Goal: Transaction & Acquisition: Purchase product/service

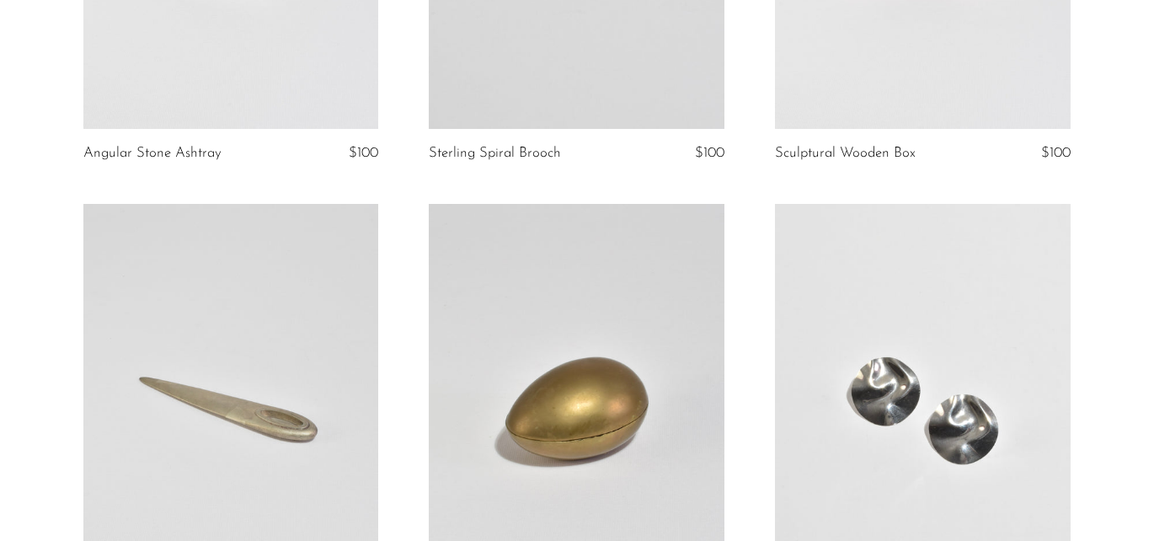
scroll to position [1277, 0]
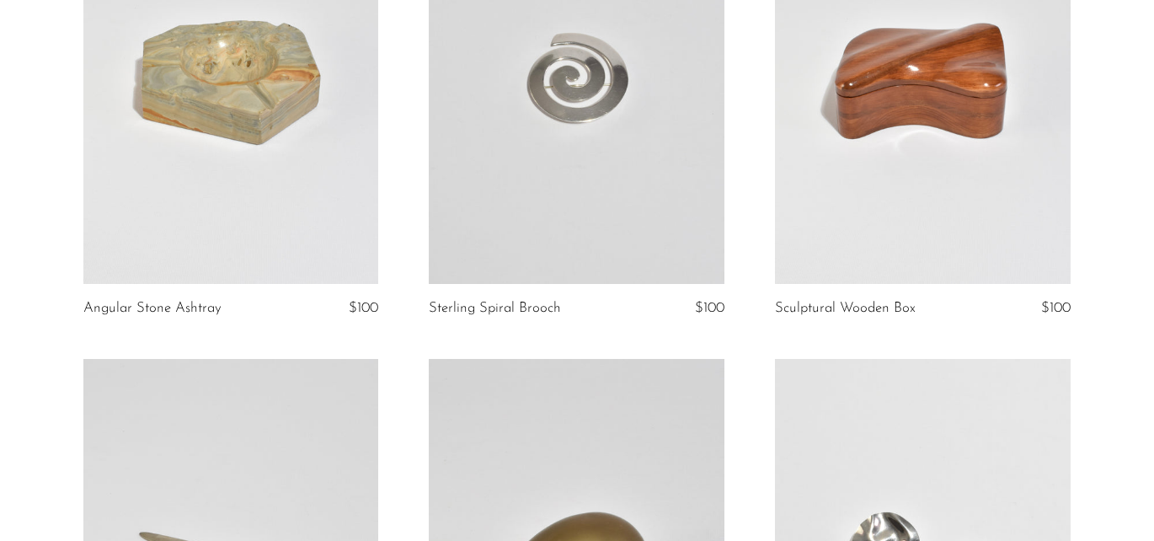
click at [666, 220] on link at bounding box center [577, 77] width 296 height 414
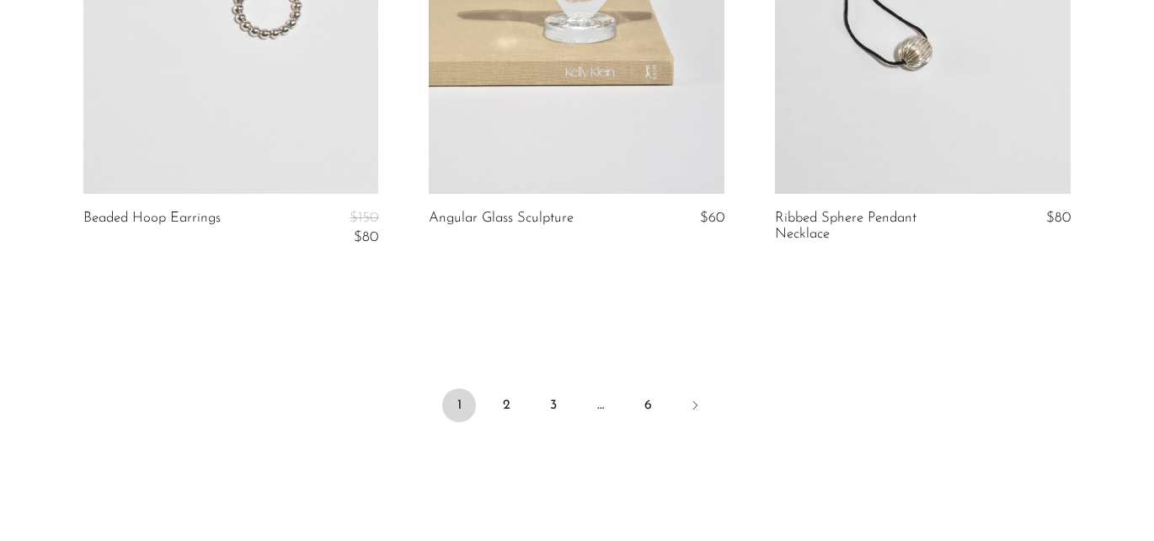
scroll to position [6016, 0]
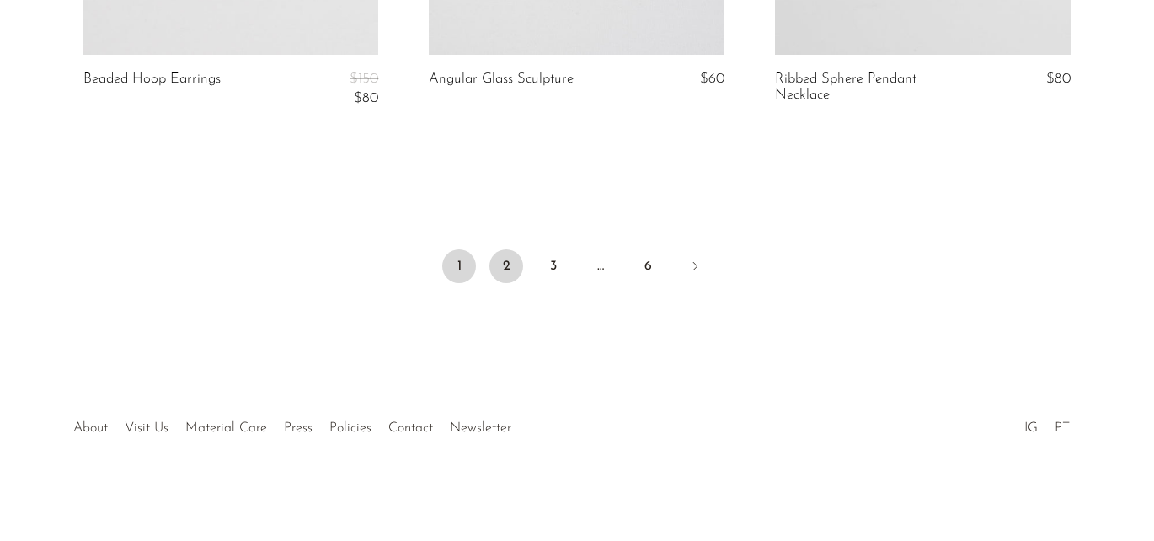
click at [509, 262] on link "2" at bounding box center [507, 266] width 34 height 34
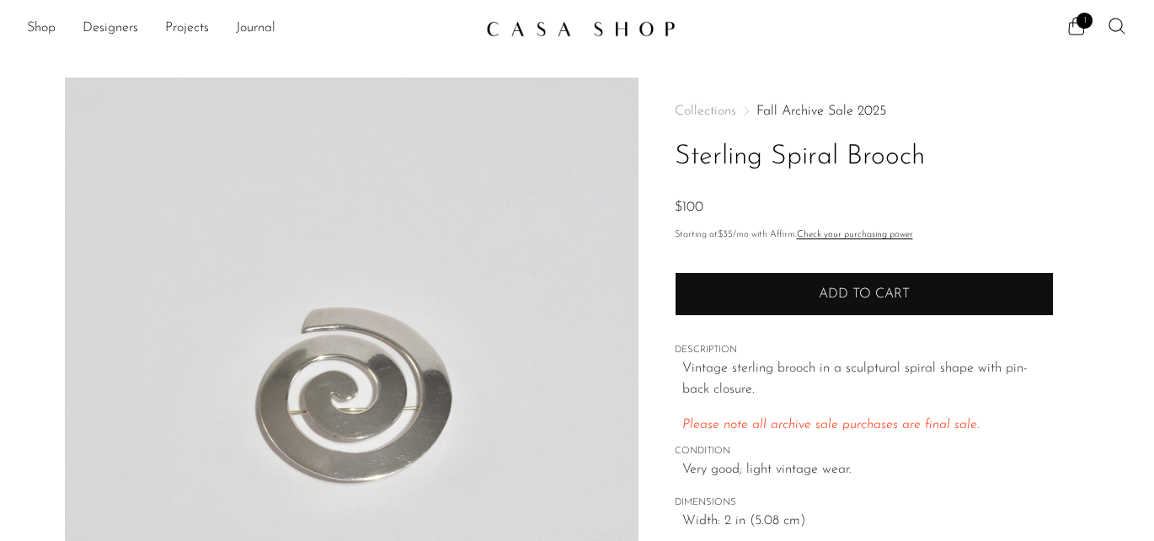
click at [704, 307] on button "Add to cart" at bounding box center [864, 294] width 379 height 44
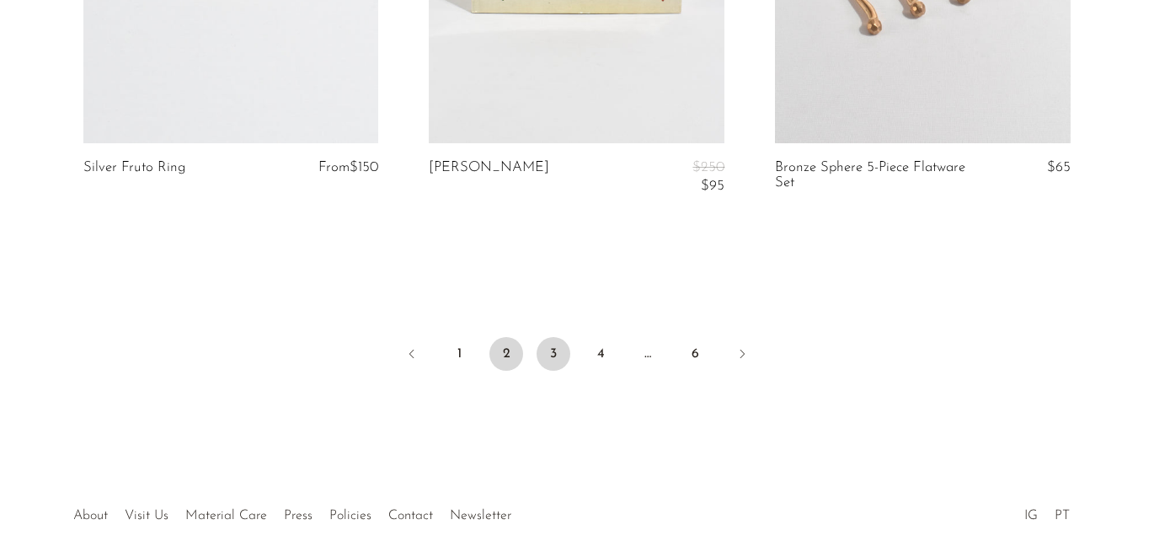
scroll to position [5885, 0]
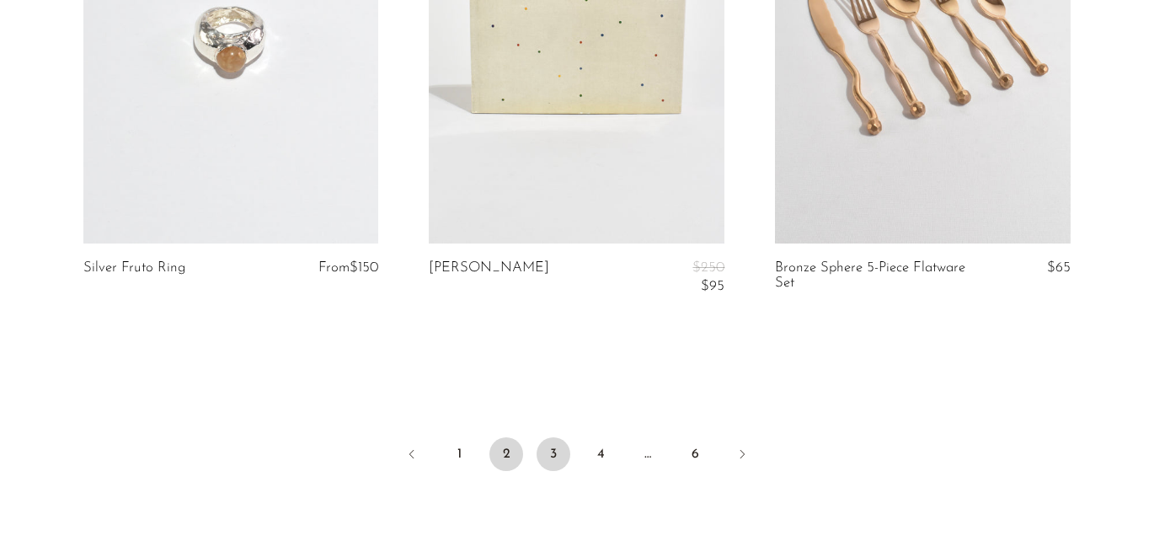
click at [548, 444] on link "3" at bounding box center [554, 454] width 34 height 34
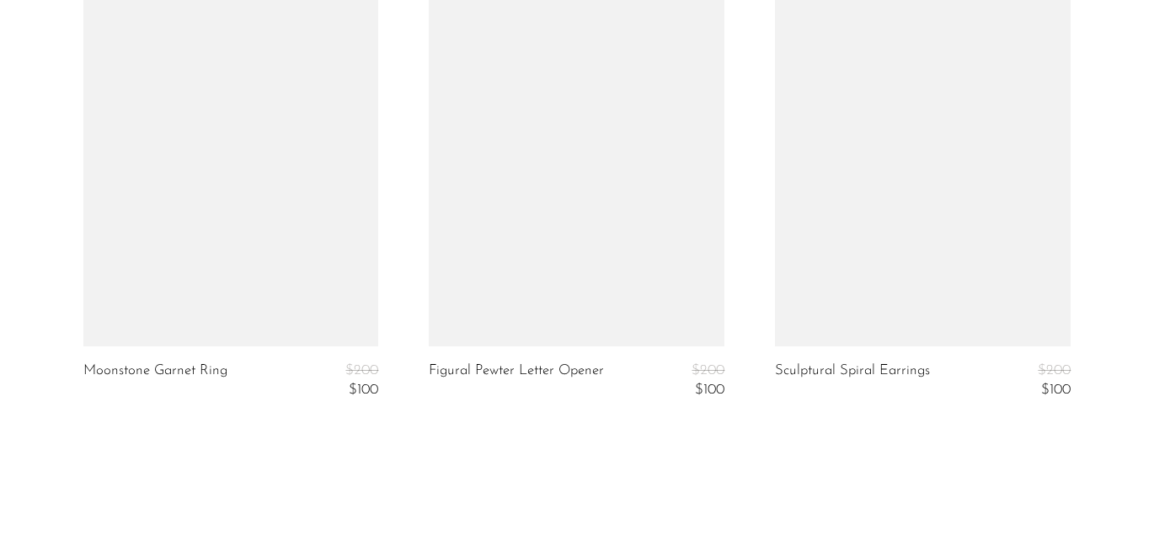
scroll to position [6013, 0]
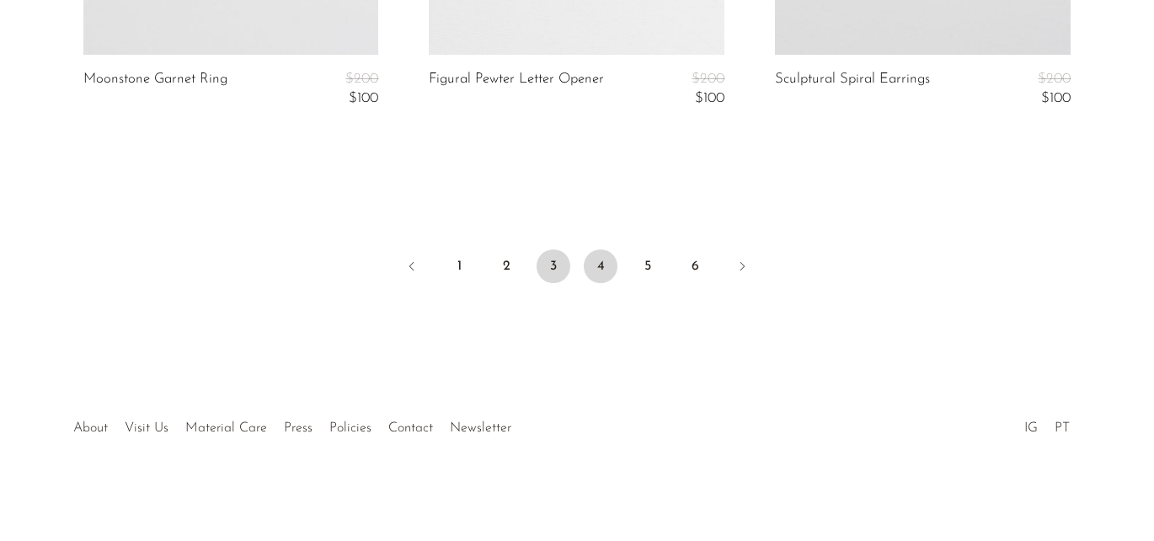
click at [605, 257] on link "4" at bounding box center [601, 266] width 34 height 34
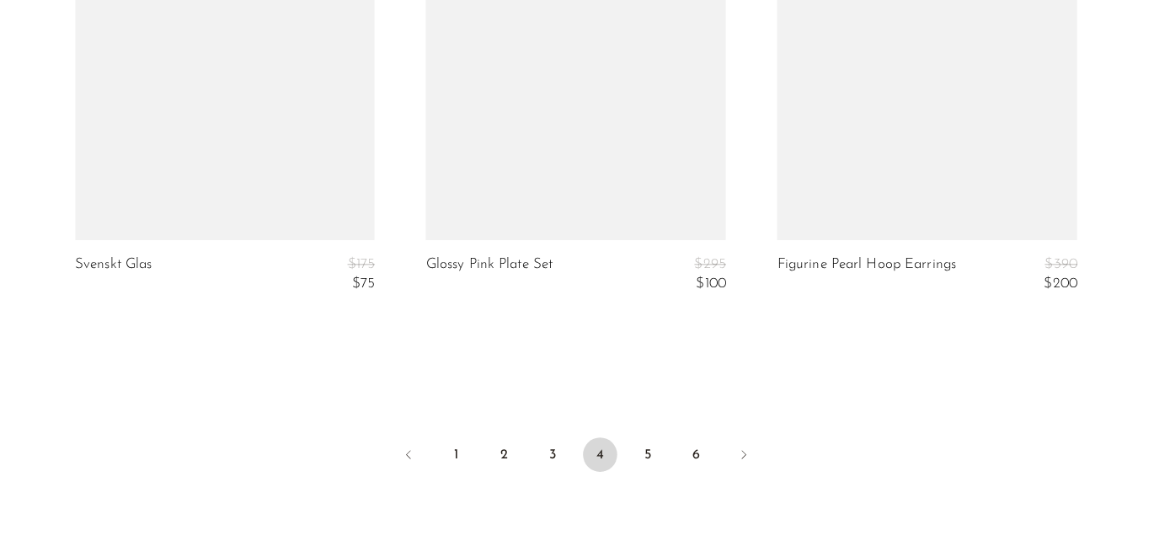
scroll to position [5909, 0]
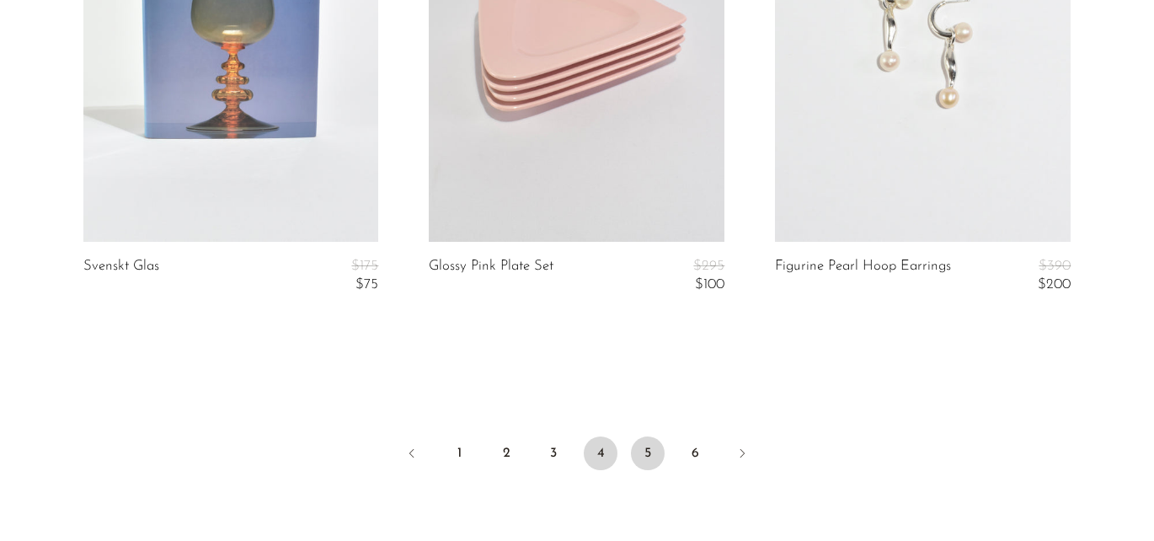
click at [652, 452] on link "5" at bounding box center [648, 453] width 34 height 34
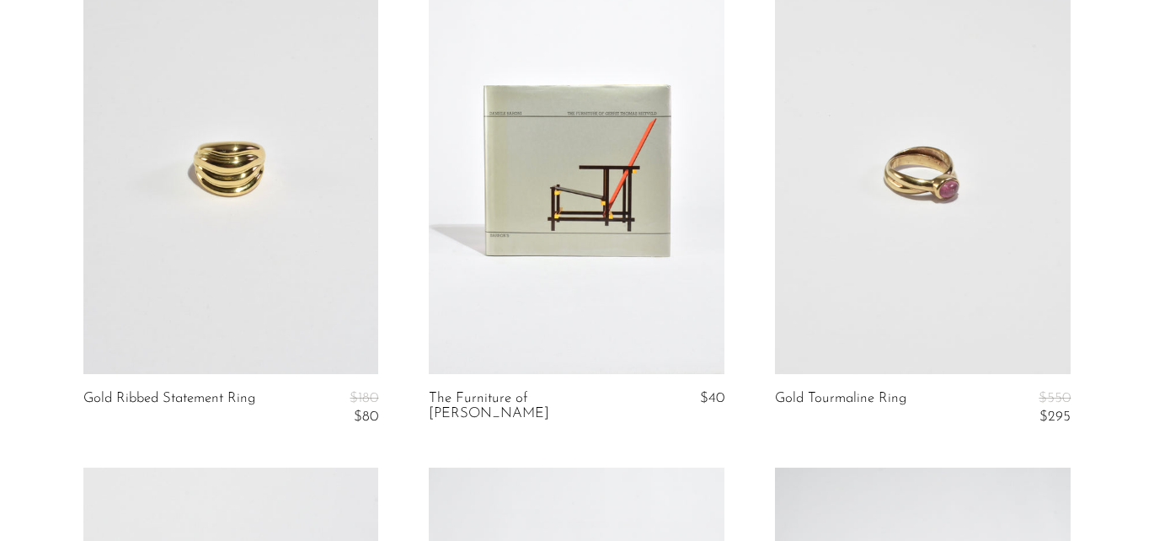
scroll to position [1213, 0]
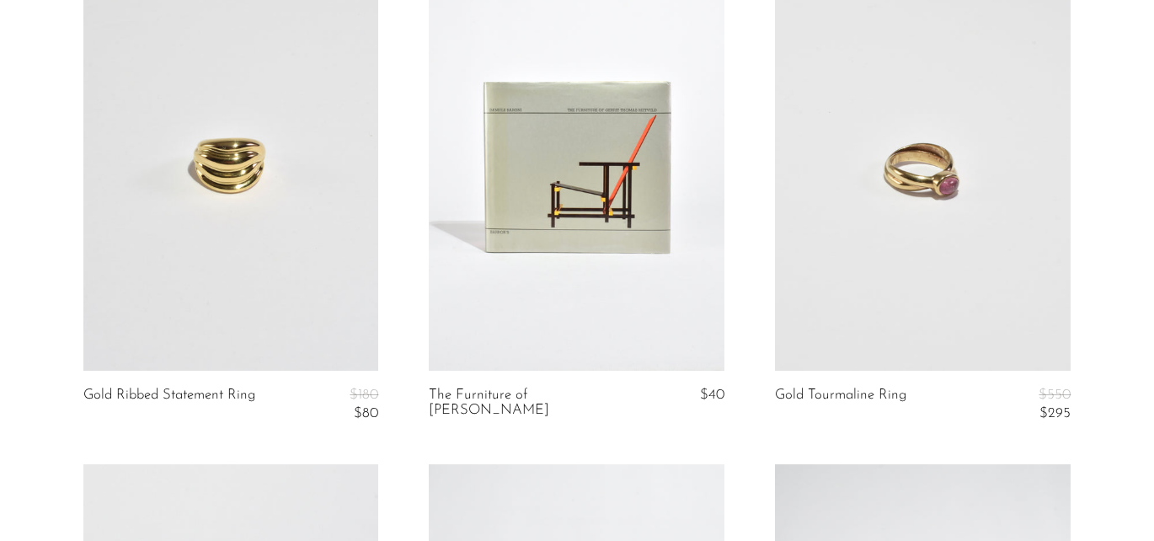
click at [315, 280] on link at bounding box center [231, 163] width 296 height 414
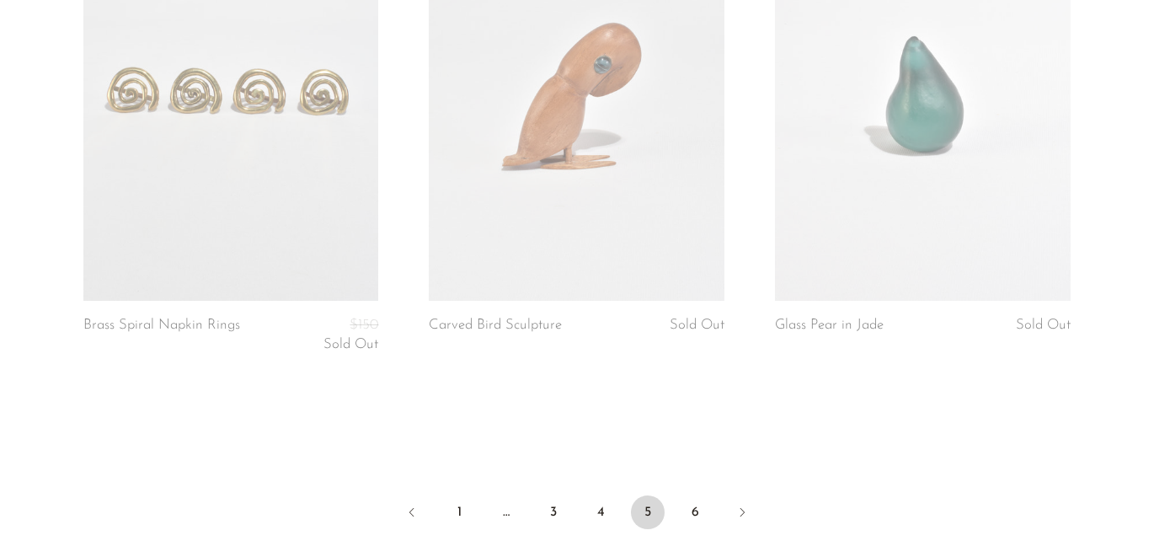
scroll to position [5825, 0]
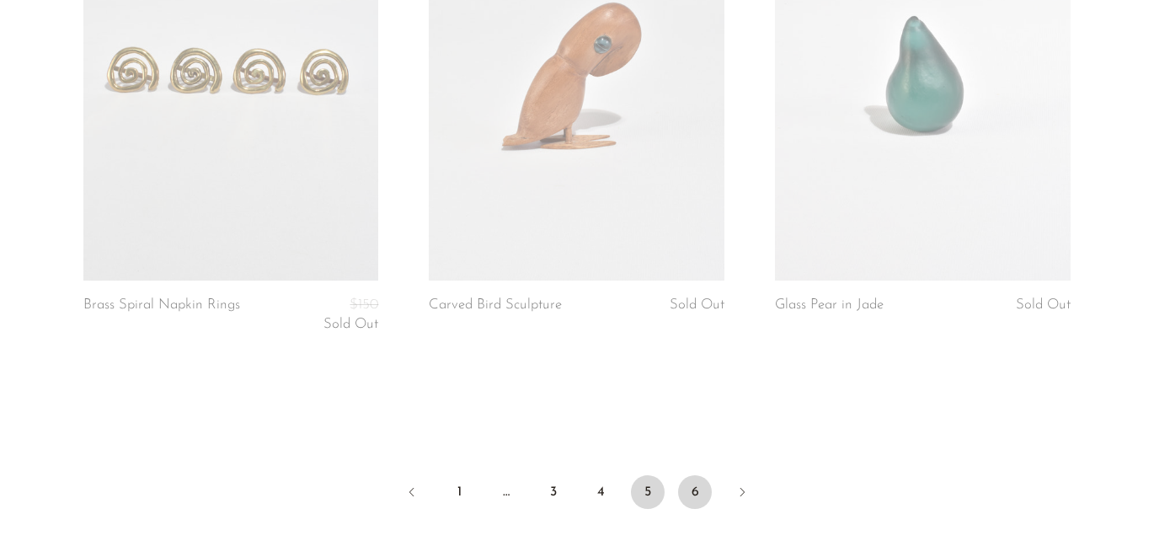
click at [705, 490] on link "6" at bounding box center [695, 492] width 34 height 34
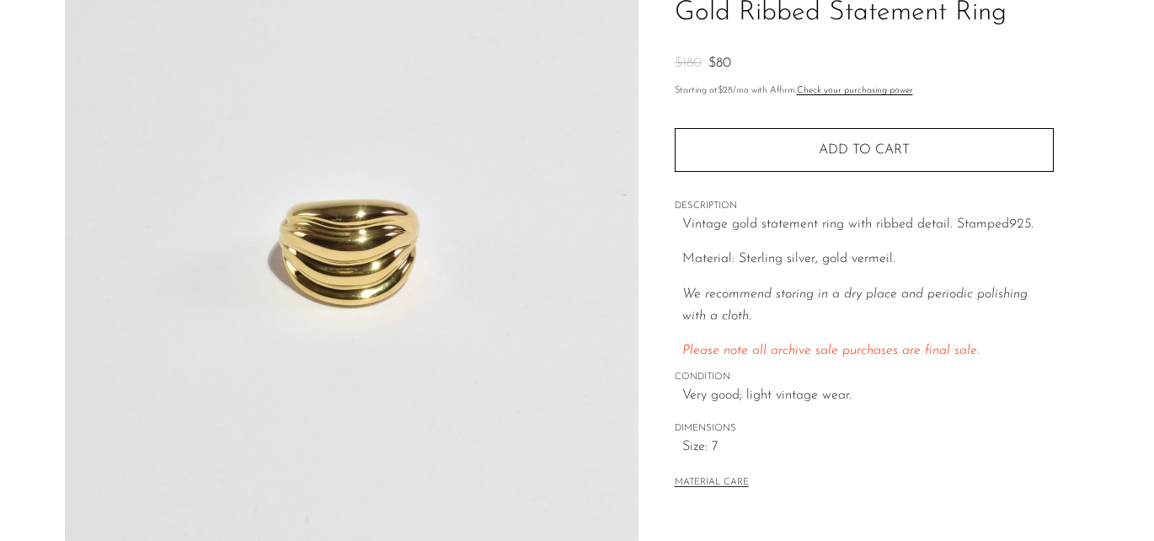
scroll to position [365, 0]
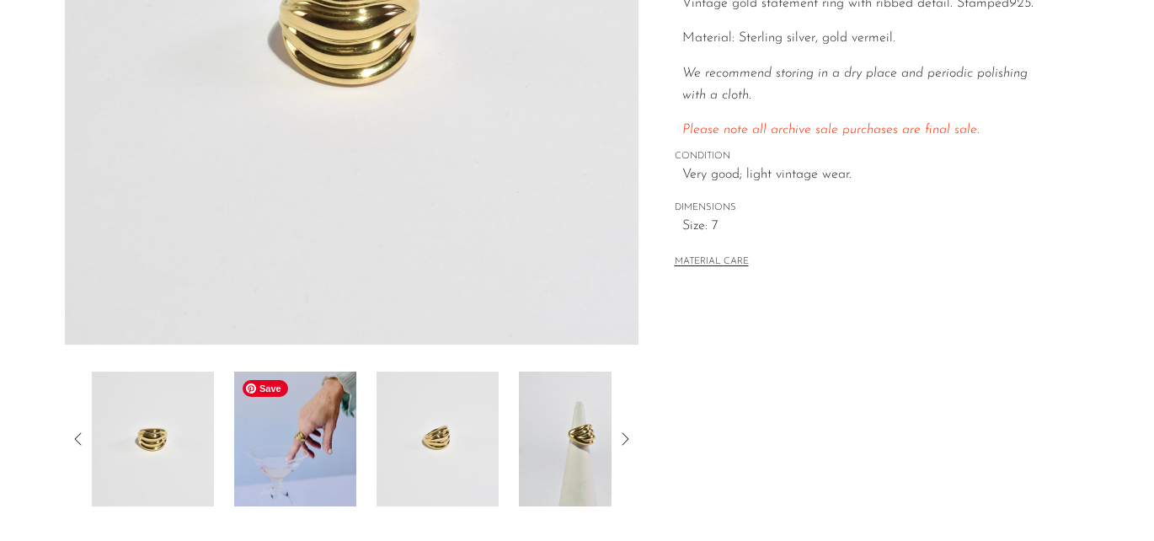
click at [295, 449] on img at bounding box center [295, 439] width 122 height 135
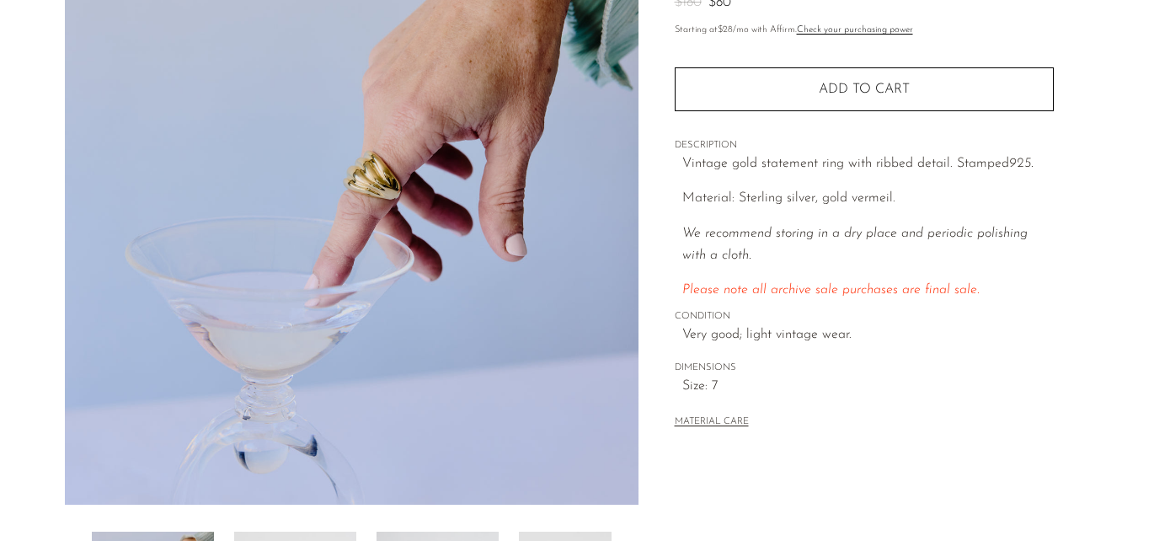
scroll to position [181, 0]
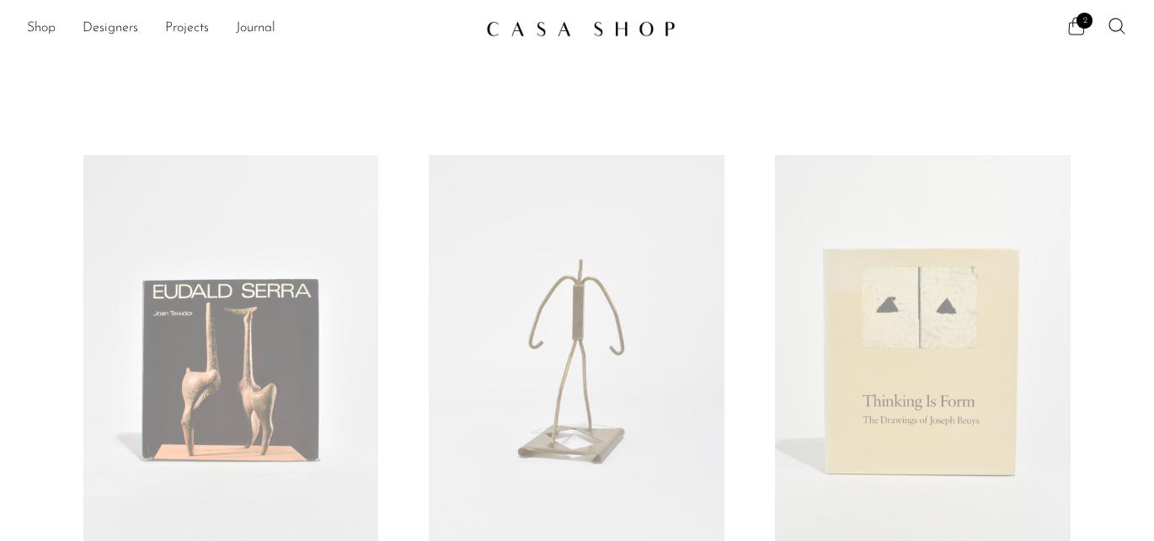
click at [1073, 24] on icon at bounding box center [1077, 26] width 16 height 18
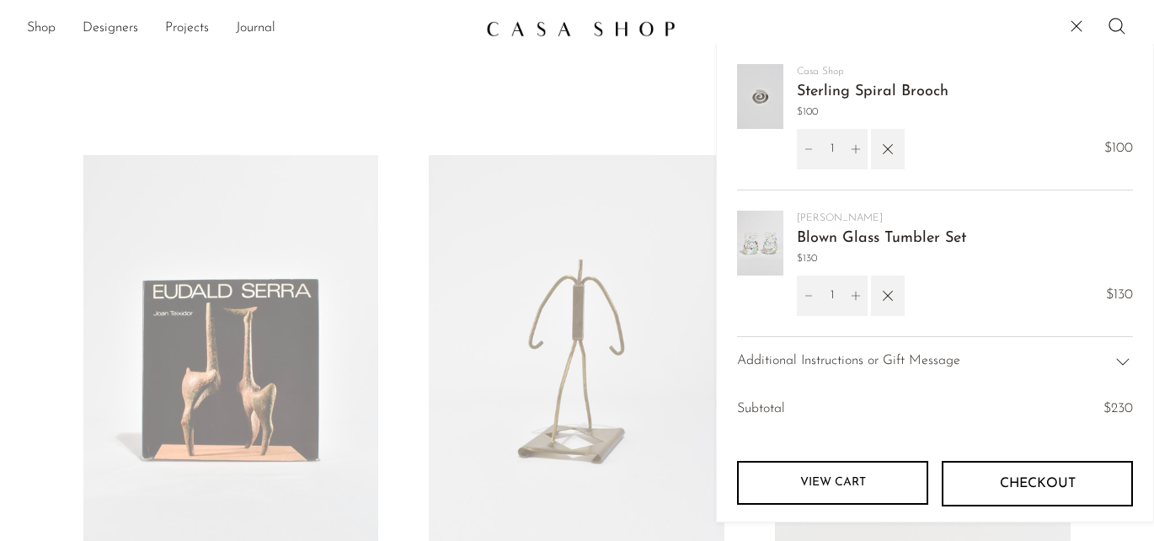
click at [620, 35] on img at bounding box center [581, 28] width 190 height 17
